Goal: Find contact information: Find contact information

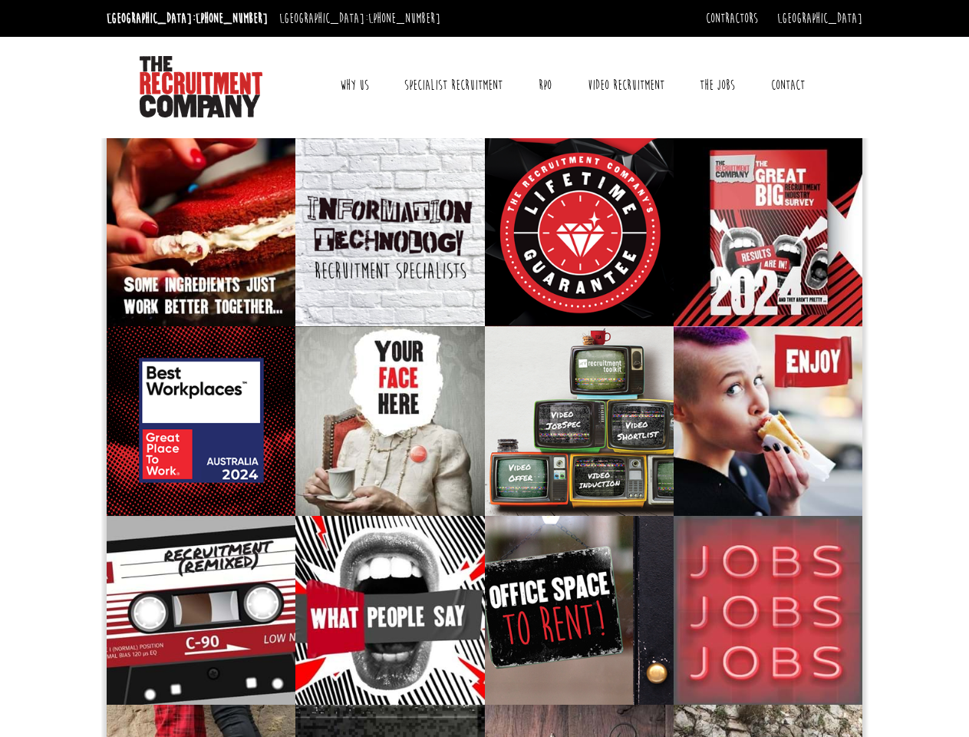
click at [355, 85] on link "Why Us" at bounding box center [354, 85] width 52 height 38
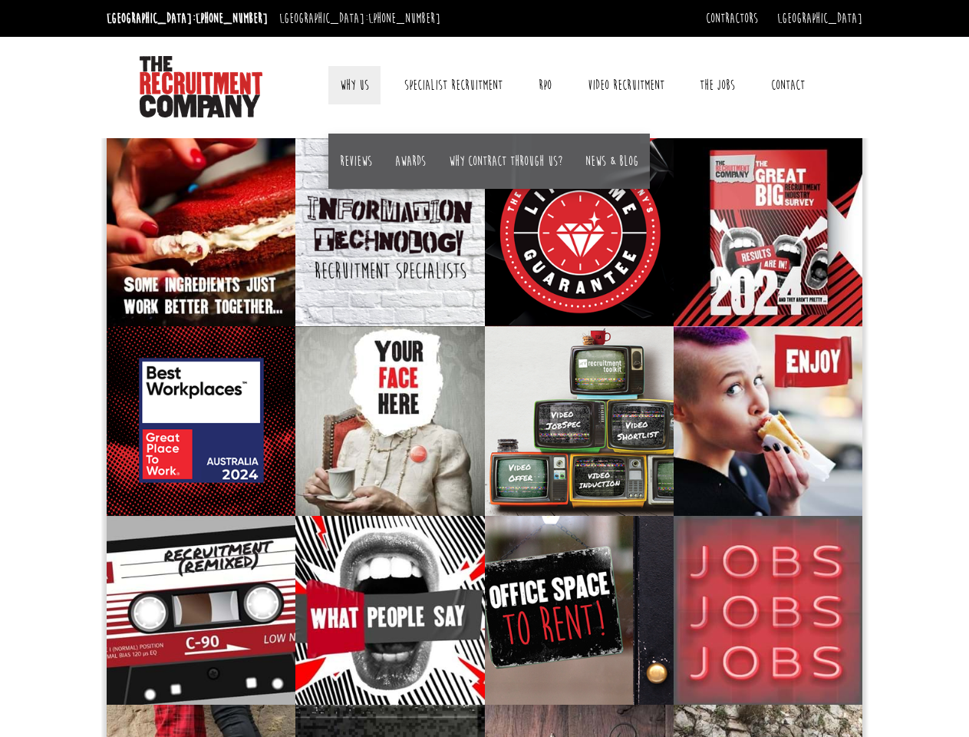
click at [787, 85] on link "Contact" at bounding box center [788, 85] width 57 height 38
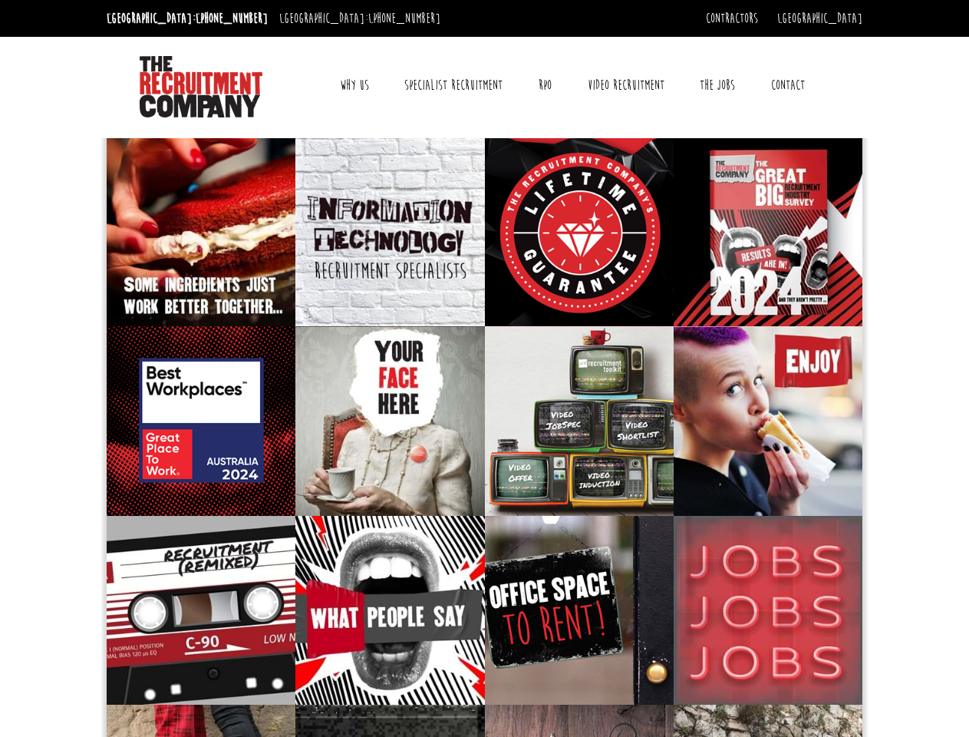
click at [355, 85] on link "Why Us" at bounding box center [354, 85] width 52 height 38
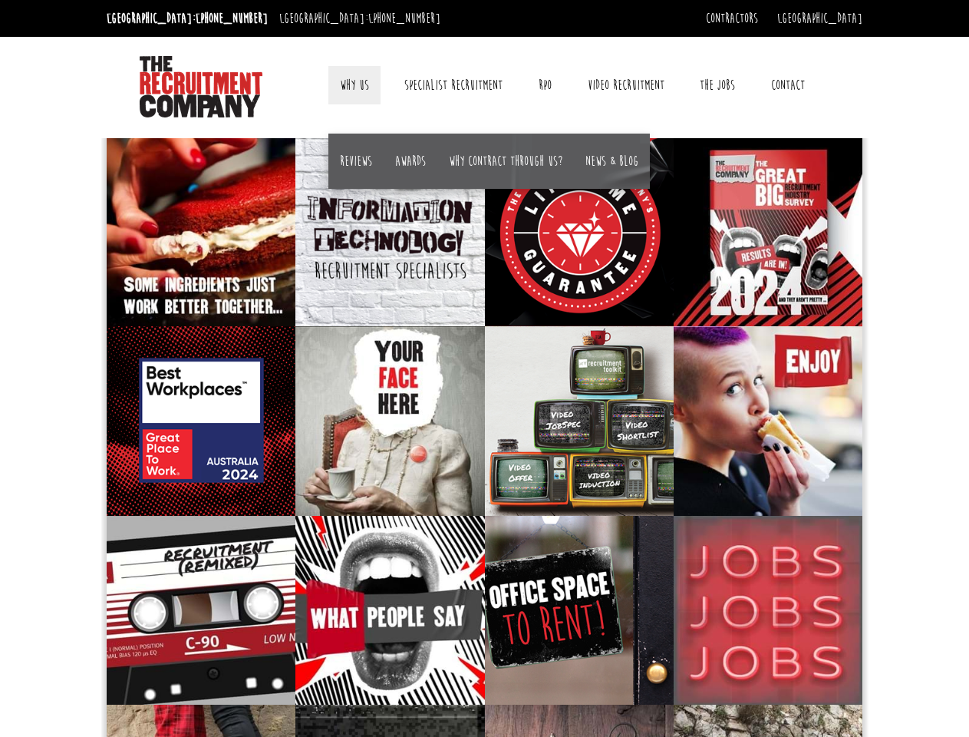
click at [787, 85] on link "Contact" at bounding box center [788, 85] width 57 height 38
